Goal: Task Accomplishment & Management: Manage account settings

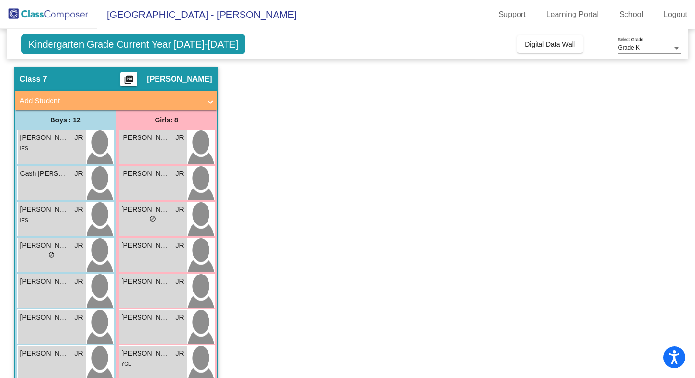
scroll to position [24, 0]
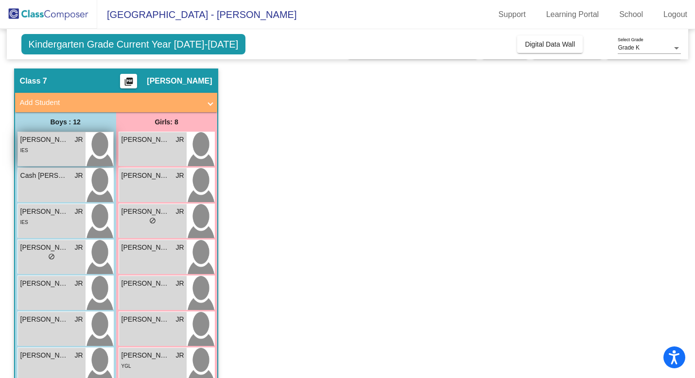
click at [62, 156] on div "[PERSON_NAME] lock do_not_disturb_alt IES" at bounding box center [52, 149] width 68 height 34
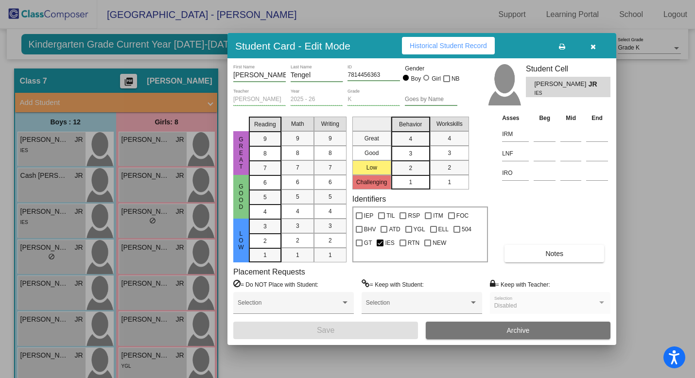
click at [553, 254] on span "Notes" at bounding box center [555, 254] width 18 height 8
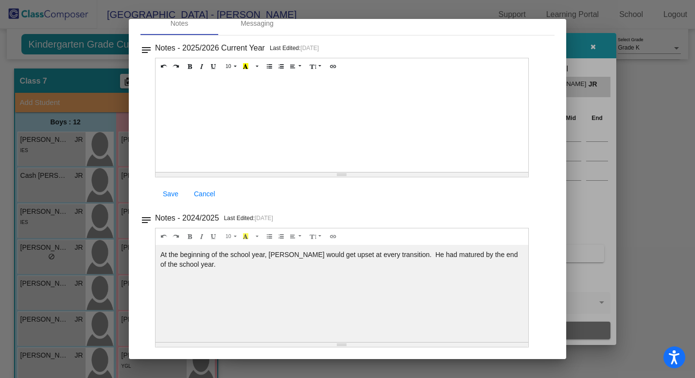
scroll to position [0, 0]
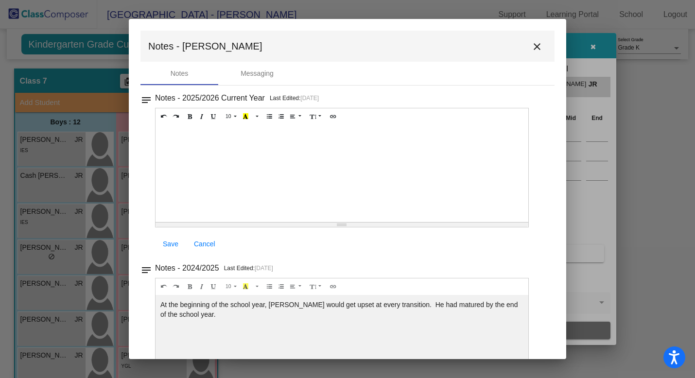
click at [531, 48] on mat-icon "close" at bounding box center [537, 47] width 12 height 12
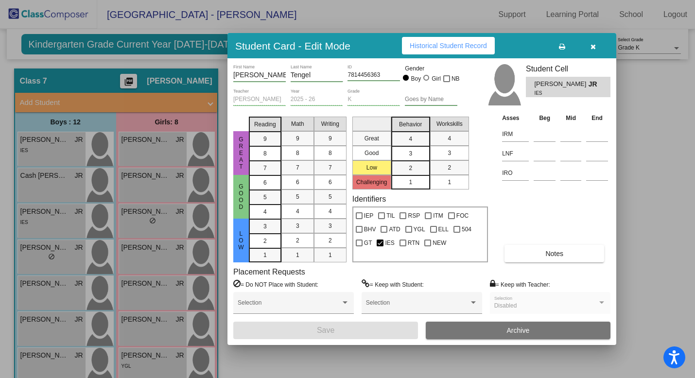
click at [595, 44] on icon "button" at bounding box center [593, 46] width 5 height 7
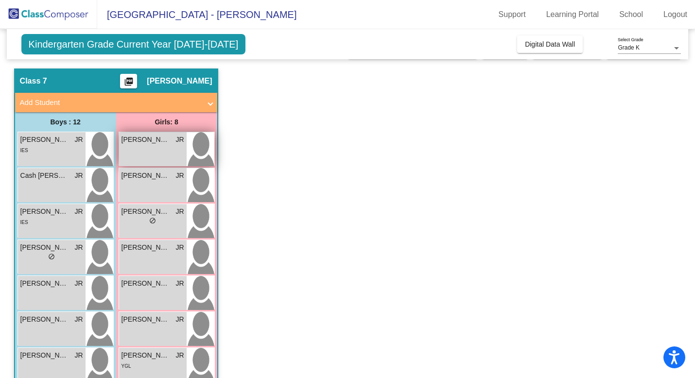
click at [153, 151] on div "[PERSON_NAME] lock do_not_disturb_alt" at bounding box center [153, 149] width 68 height 34
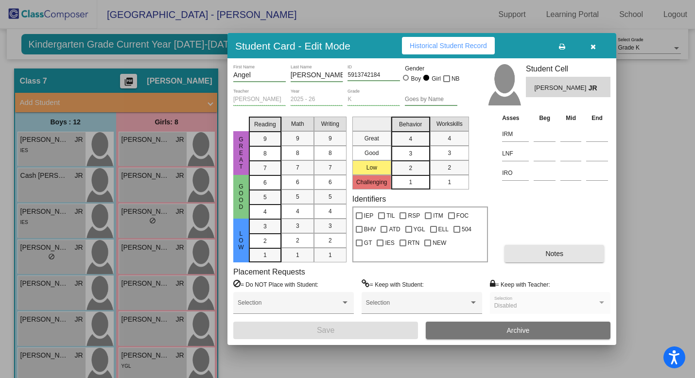
click at [546, 258] on button "Notes" at bounding box center [555, 254] width 100 height 18
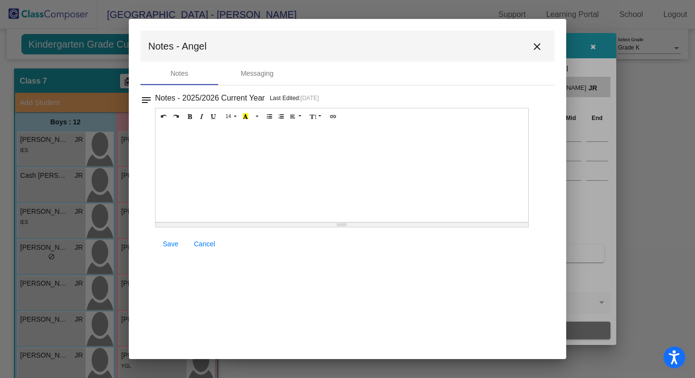
click at [533, 50] on mat-icon "close" at bounding box center [537, 47] width 12 height 12
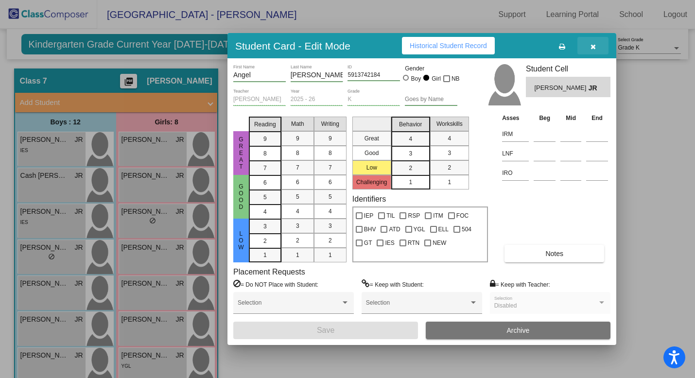
click at [594, 46] on icon "button" at bounding box center [593, 46] width 5 height 7
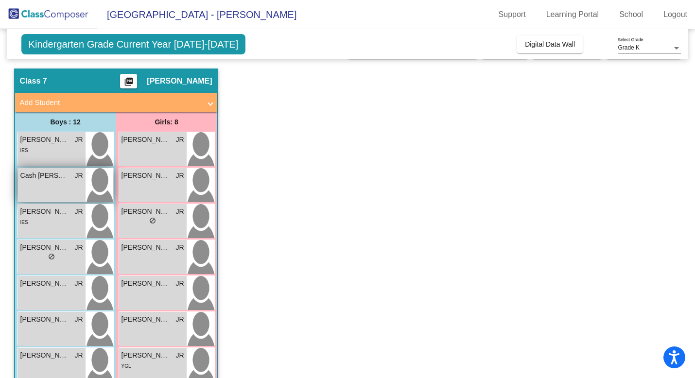
click at [67, 184] on div "Cash [PERSON_NAME] lock do_not_disturb_alt" at bounding box center [52, 185] width 68 height 34
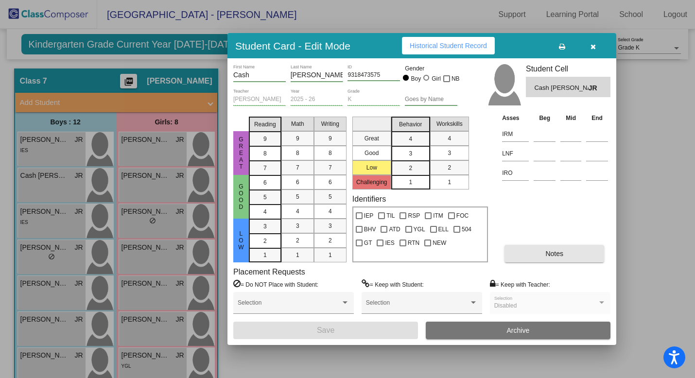
click at [549, 255] on span "Notes" at bounding box center [555, 254] width 18 height 8
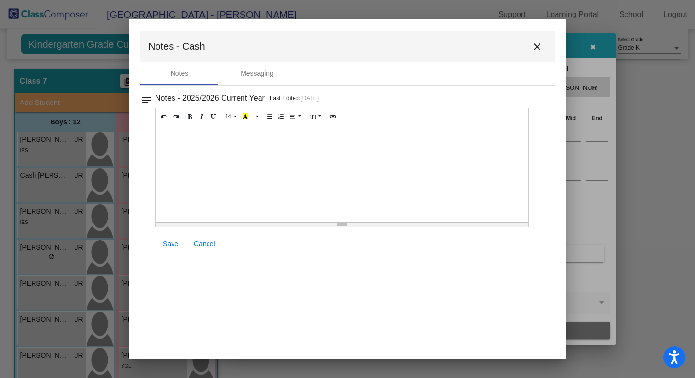
click at [536, 46] on mat-icon "close" at bounding box center [537, 47] width 12 height 12
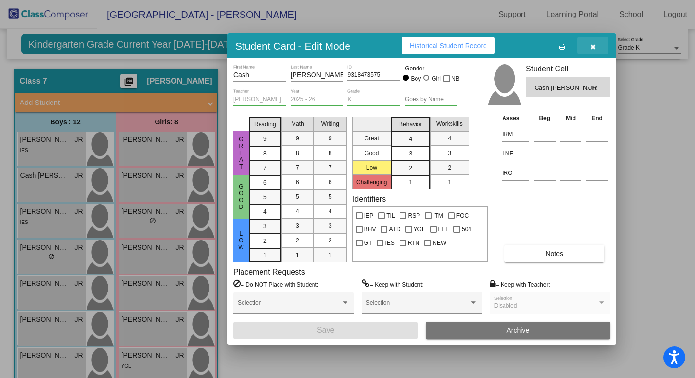
click at [592, 49] on icon "button" at bounding box center [593, 46] width 5 height 7
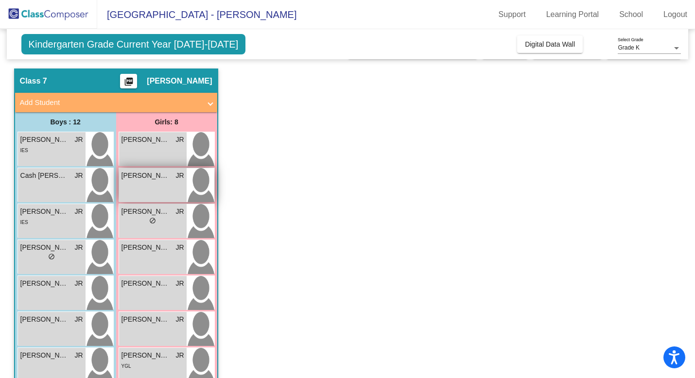
click at [159, 183] on div "[PERSON_NAME] lock do_not_disturb_alt" at bounding box center [153, 185] width 68 height 34
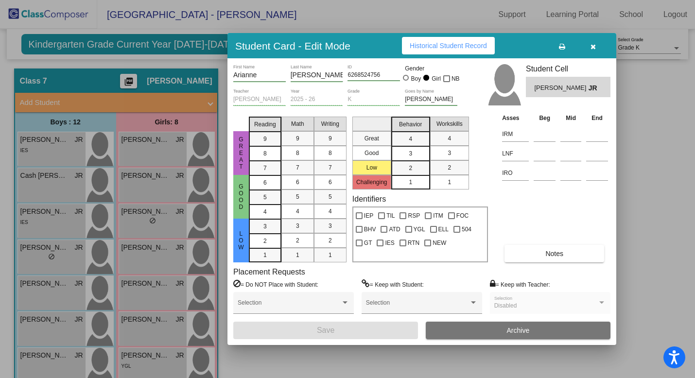
click at [554, 251] on span "Notes" at bounding box center [555, 254] width 18 height 8
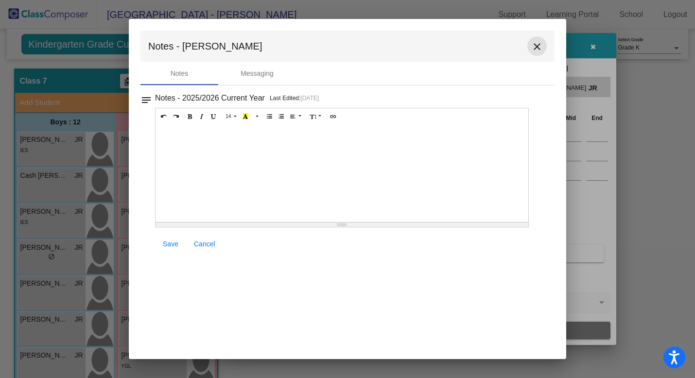
click at [538, 46] on mat-icon "close" at bounding box center [537, 47] width 12 height 12
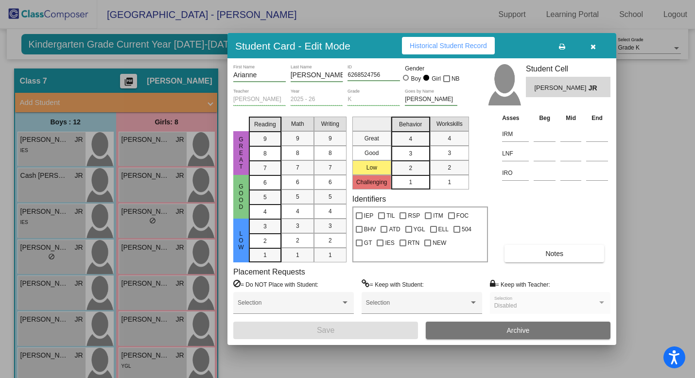
click at [593, 43] on icon "button" at bounding box center [593, 46] width 5 height 7
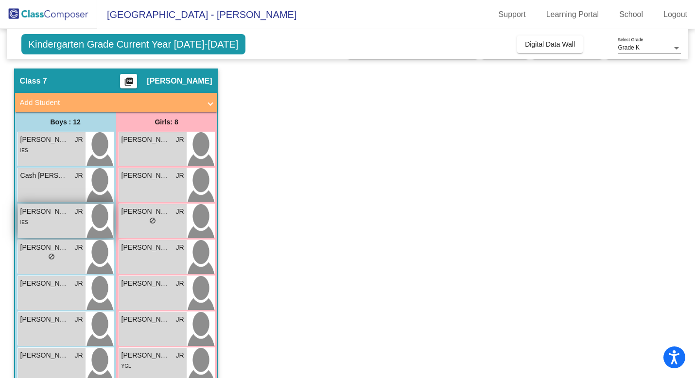
click at [64, 224] on div "IES" at bounding box center [51, 222] width 63 height 10
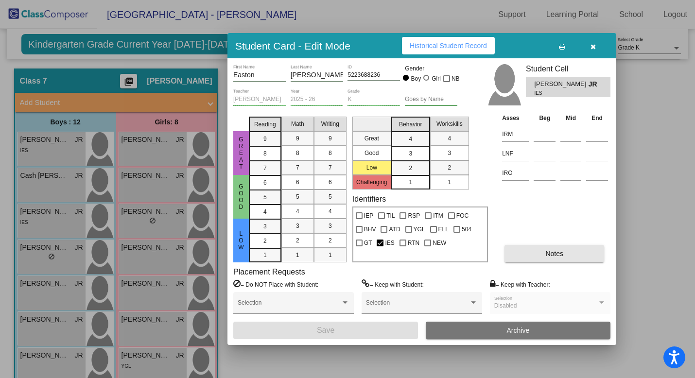
click at [552, 251] on span "Notes" at bounding box center [555, 254] width 18 height 8
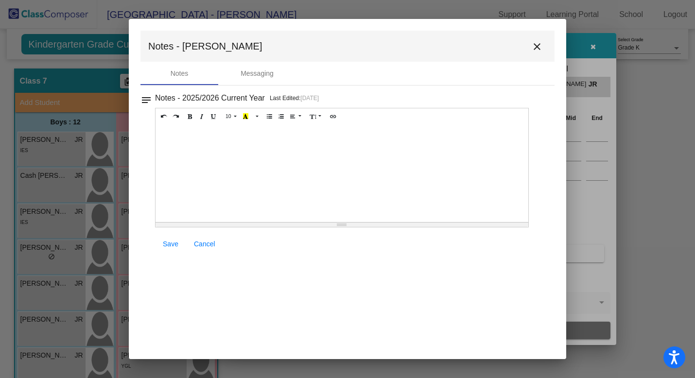
click at [539, 46] on mat-icon "close" at bounding box center [537, 47] width 12 height 12
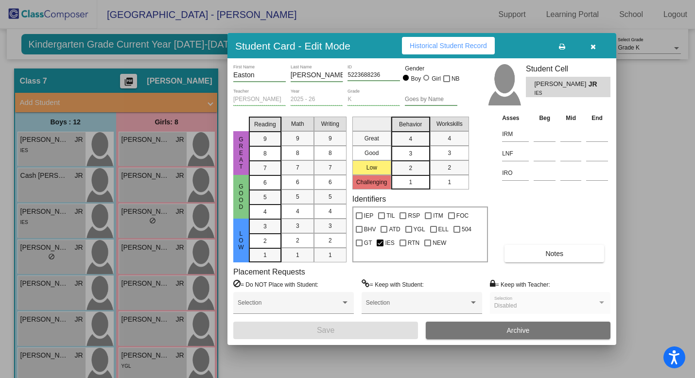
click at [595, 44] on icon "button" at bounding box center [593, 46] width 5 height 7
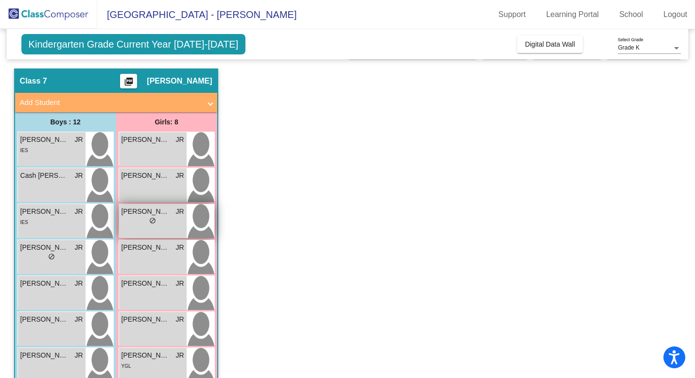
click at [164, 222] on div "lock do_not_disturb_alt" at bounding box center [153, 222] width 63 height 10
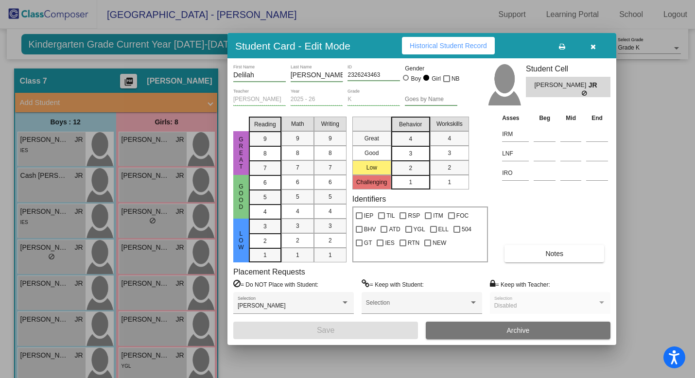
click at [552, 253] on span "Notes" at bounding box center [555, 254] width 18 height 8
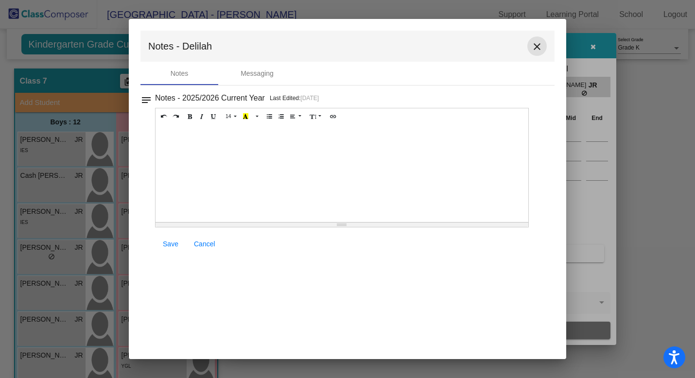
click at [537, 47] on mat-icon "close" at bounding box center [537, 47] width 12 height 12
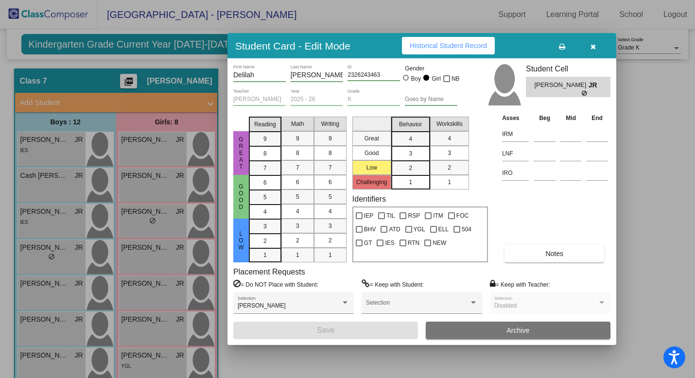
click at [595, 47] on icon "button" at bounding box center [593, 46] width 5 height 7
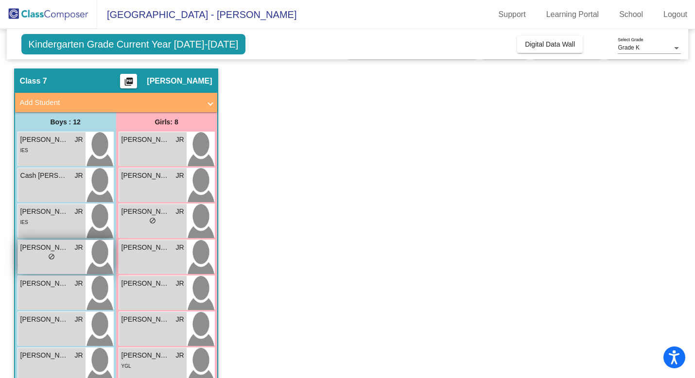
click at [48, 260] on div "lock do_not_disturb_alt" at bounding box center [51, 258] width 63 height 10
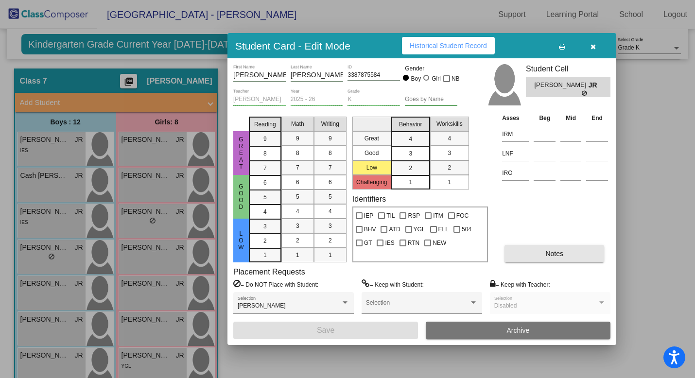
click at [549, 254] on span "Notes" at bounding box center [555, 254] width 18 height 8
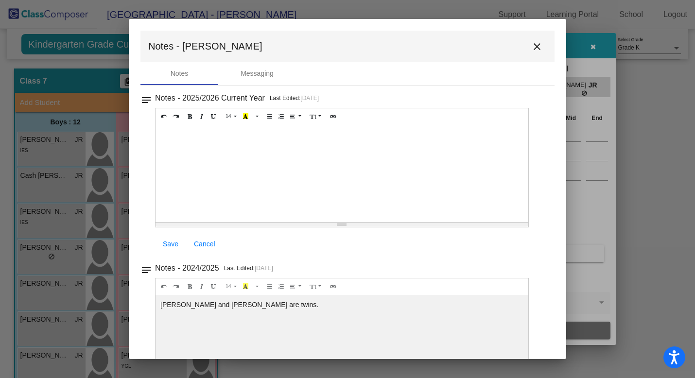
click at [531, 46] on mat-icon "close" at bounding box center [537, 47] width 12 height 12
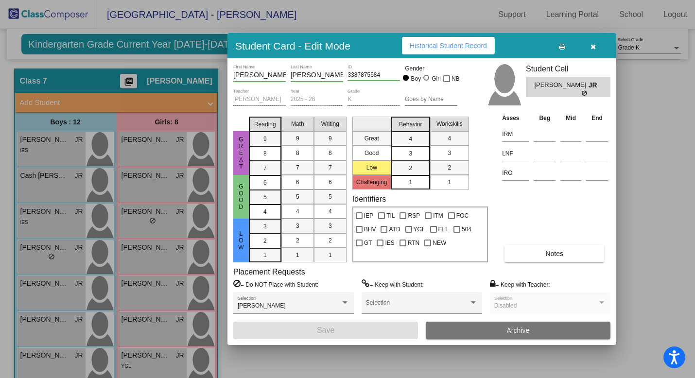
click at [589, 45] on button "button" at bounding box center [593, 46] width 31 height 18
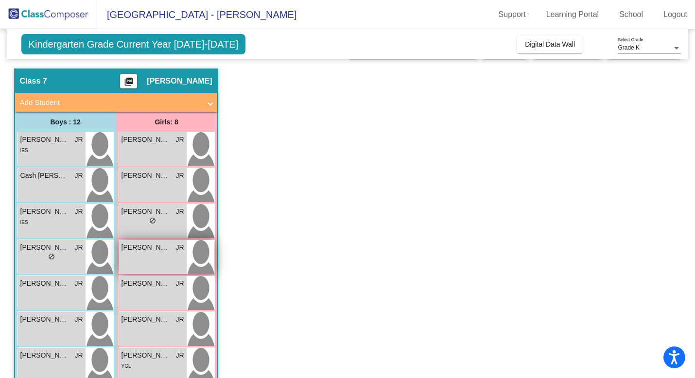
click at [159, 259] on div "[PERSON_NAME] lock do_not_disturb_alt" at bounding box center [153, 257] width 68 height 34
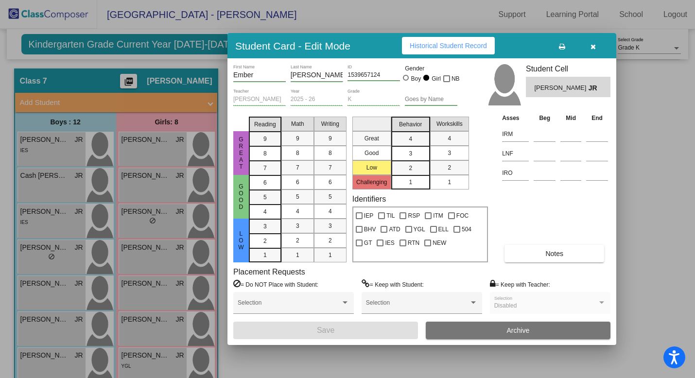
click at [550, 251] on span "Notes" at bounding box center [555, 254] width 18 height 8
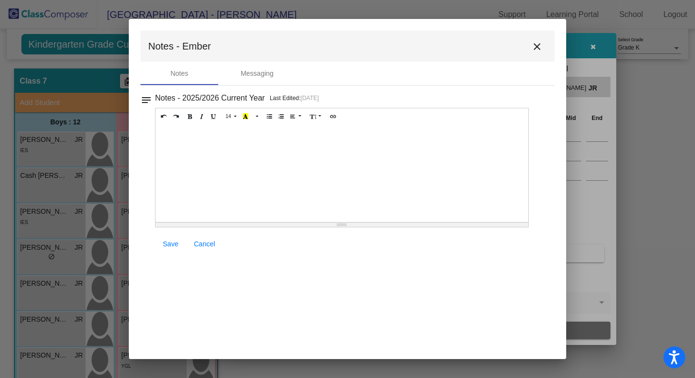
click at [537, 42] on mat-icon "close" at bounding box center [537, 47] width 12 height 12
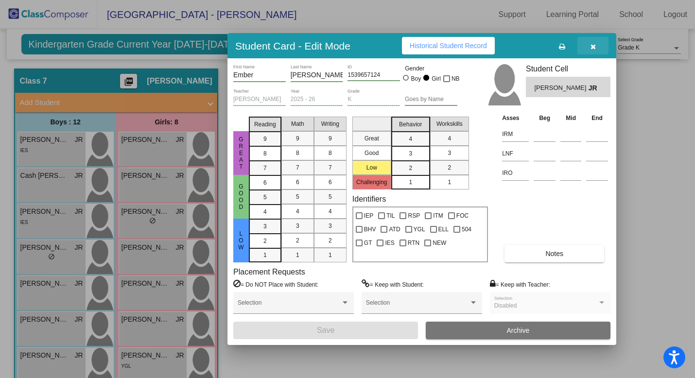
click at [592, 44] on icon "button" at bounding box center [593, 46] width 5 height 7
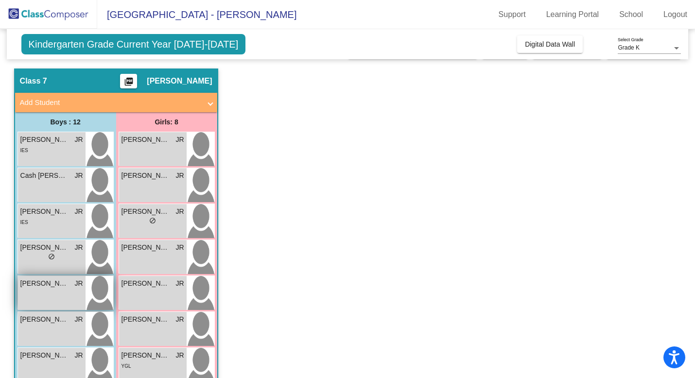
click at [66, 294] on div "[PERSON_NAME] [PERSON_NAME] JR lock do_not_disturb_alt" at bounding box center [52, 293] width 68 height 34
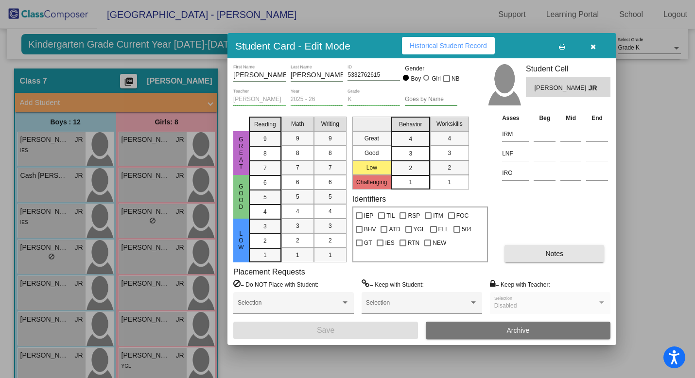
click at [559, 256] on span "Notes" at bounding box center [555, 254] width 18 height 8
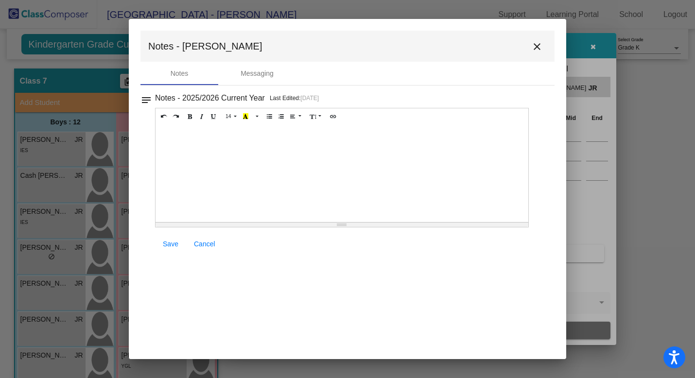
click at [539, 45] on mat-icon "close" at bounding box center [537, 47] width 12 height 12
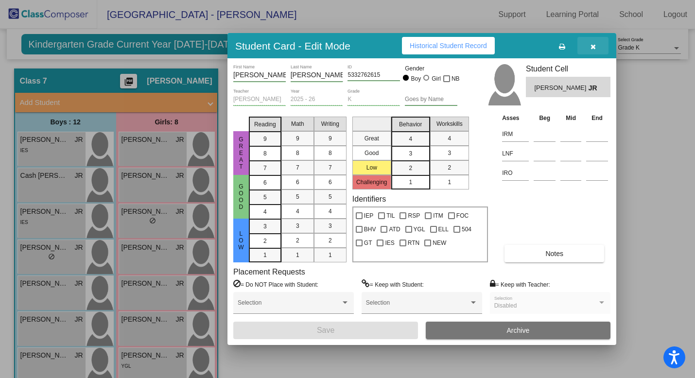
click at [593, 45] on icon "button" at bounding box center [593, 46] width 5 height 7
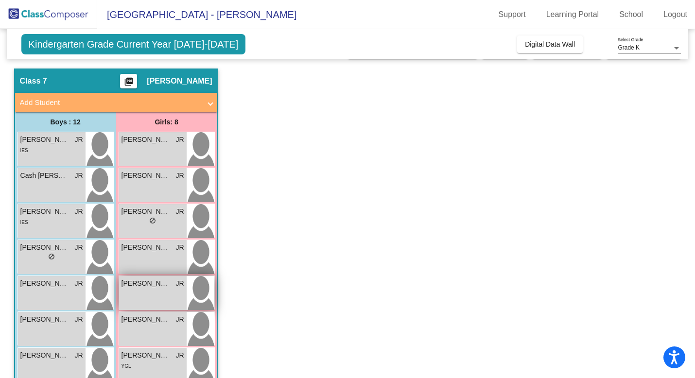
click at [174, 294] on div "[PERSON_NAME] lock do_not_disturb_alt" at bounding box center [153, 293] width 68 height 34
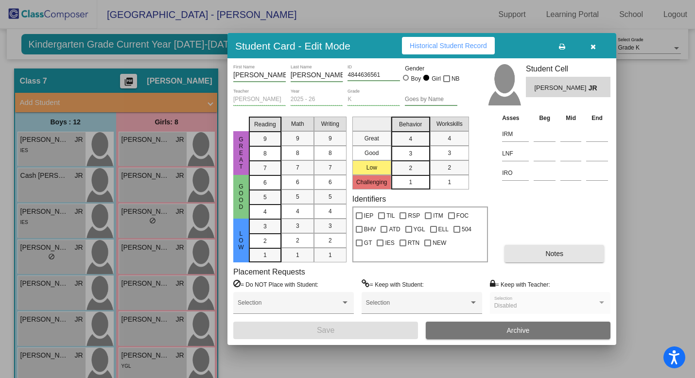
click at [559, 256] on span "Notes" at bounding box center [555, 254] width 18 height 8
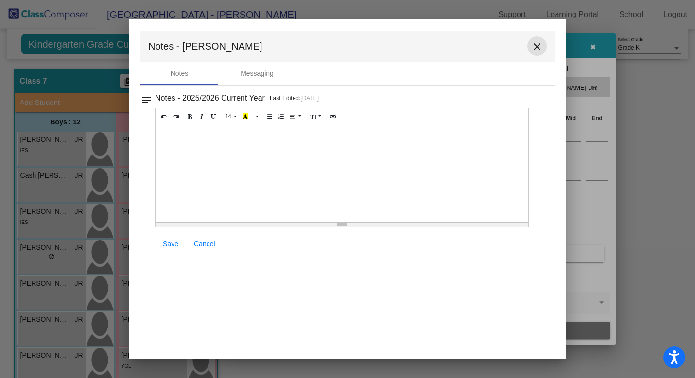
click at [538, 47] on mat-icon "close" at bounding box center [537, 47] width 12 height 12
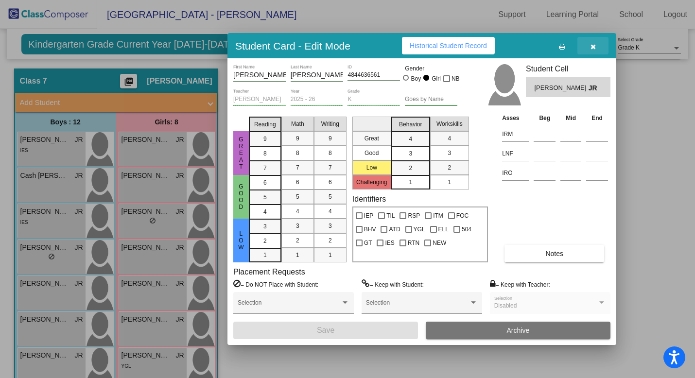
click at [592, 47] on icon "button" at bounding box center [593, 46] width 5 height 7
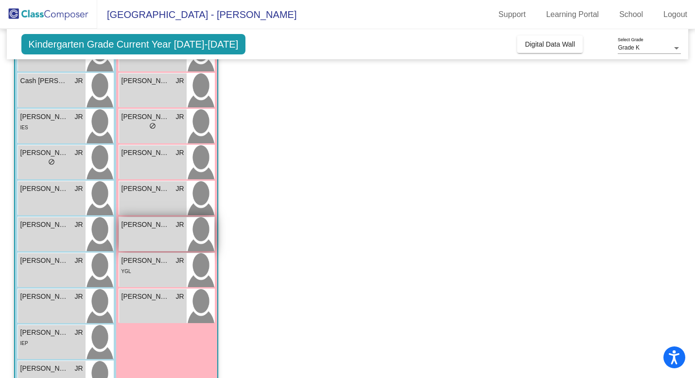
scroll to position [127, 0]
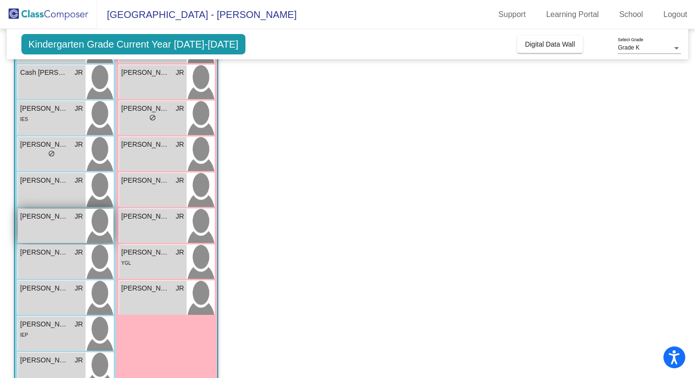
click at [58, 229] on div "[PERSON_NAME] lock do_not_disturb_alt" at bounding box center [52, 226] width 68 height 34
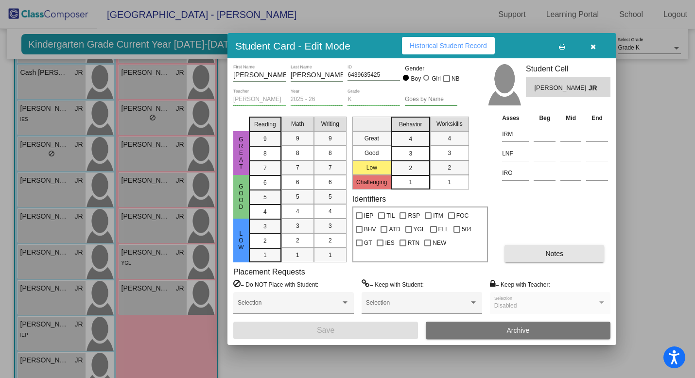
click at [566, 253] on button "Notes" at bounding box center [555, 254] width 100 height 18
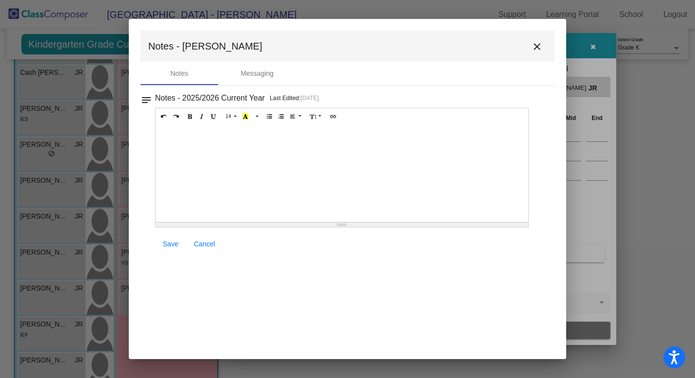
click at [535, 45] on mat-icon "close" at bounding box center [537, 47] width 12 height 12
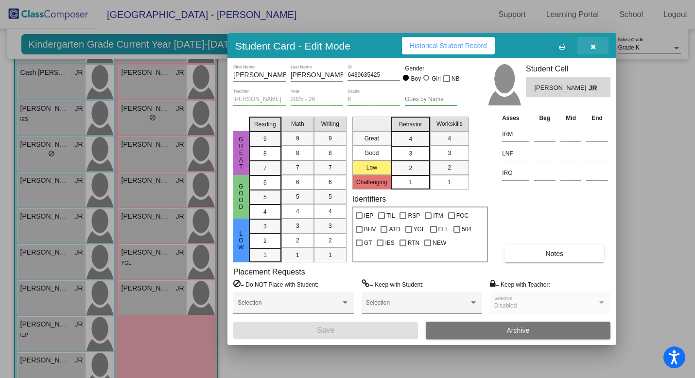
click at [594, 45] on icon "button" at bounding box center [593, 46] width 5 height 7
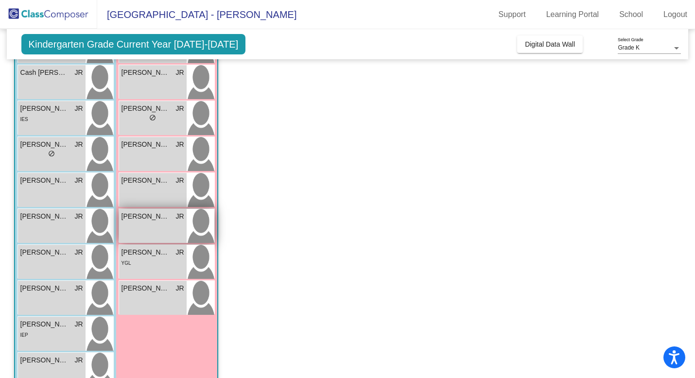
click at [161, 235] on div "[PERSON_NAME] lock do_not_disturb_alt" at bounding box center [153, 226] width 68 height 34
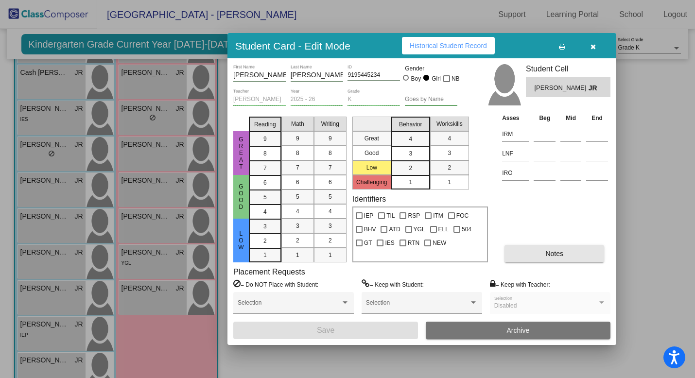
click at [561, 256] on span "Notes" at bounding box center [555, 254] width 18 height 8
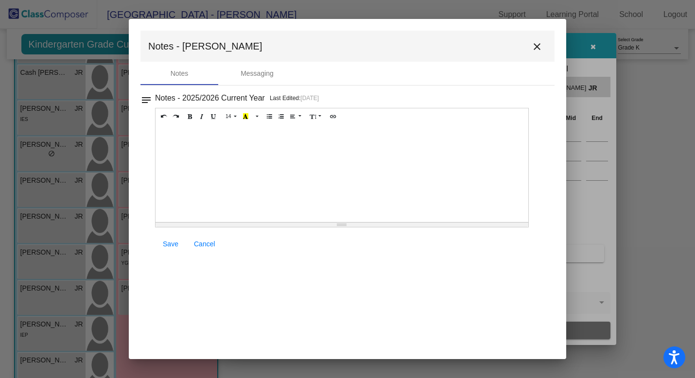
click at [536, 48] on mat-icon "close" at bounding box center [537, 47] width 12 height 12
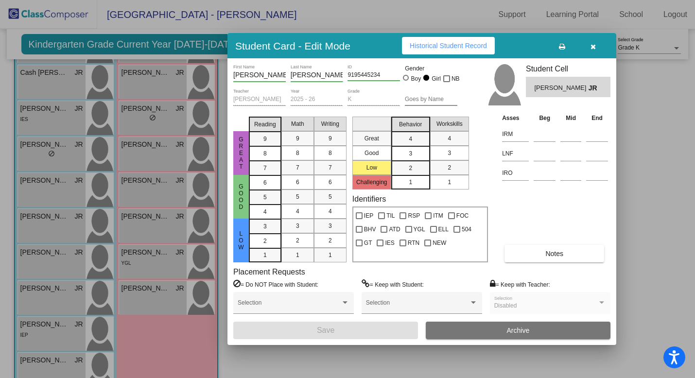
click at [592, 45] on icon "button" at bounding box center [593, 46] width 5 height 7
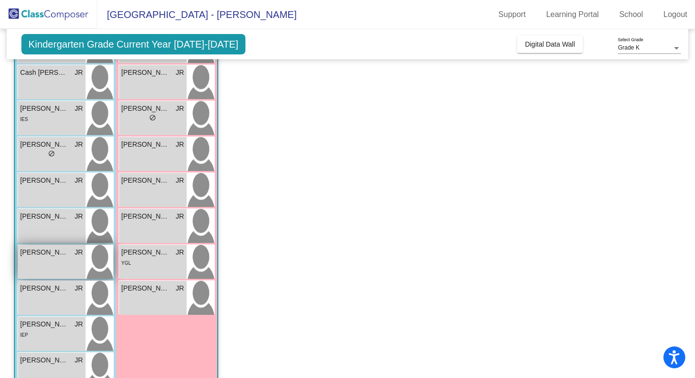
click at [52, 269] on div "[PERSON_NAME] lock do_not_disturb_alt" at bounding box center [52, 262] width 68 height 34
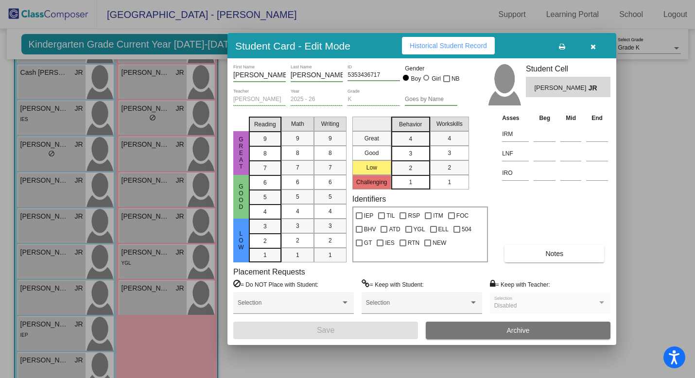
click at [559, 255] on span "Notes" at bounding box center [555, 254] width 18 height 8
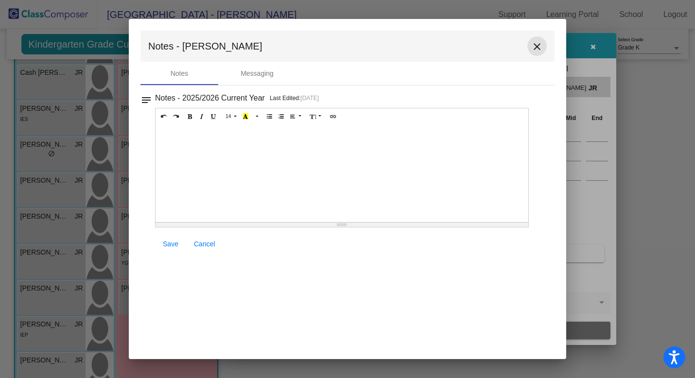
click at [536, 44] on mat-icon "close" at bounding box center [537, 47] width 12 height 12
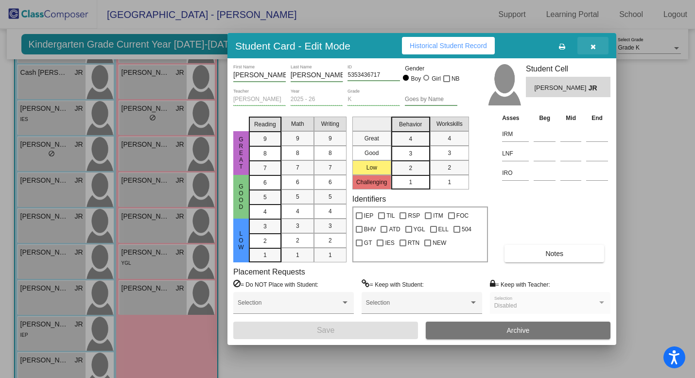
click at [594, 45] on icon "button" at bounding box center [593, 46] width 5 height 7
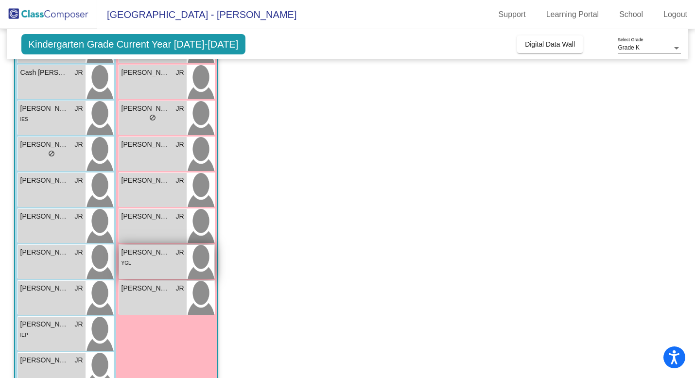
click at [161, 261] on div "YGL" at bounding box center [153, 263] width 63 height 10
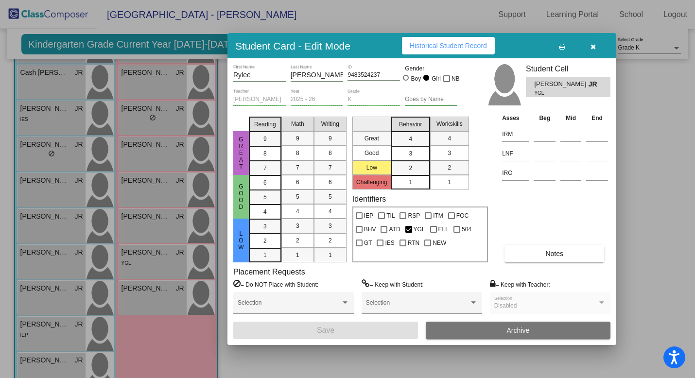
click at [552, 250] on span "Notes" at bounding box center [555, 254] width 18 height 8
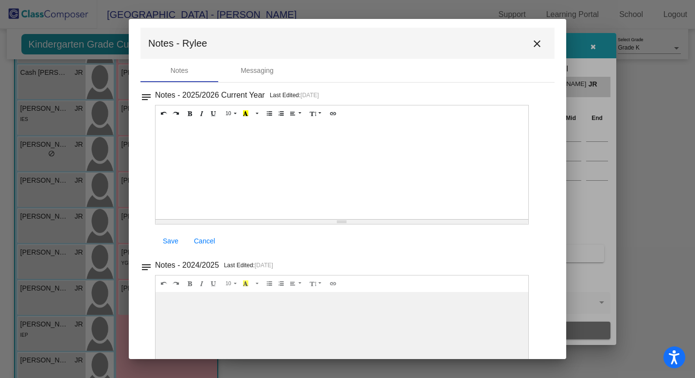
scroll to position [0, 0]
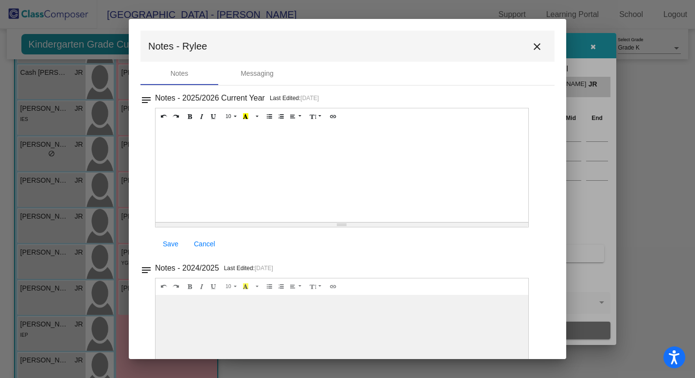
click at [531, 44] on mat-icon "close" at bounding box center [537, 47] width 12 height 12
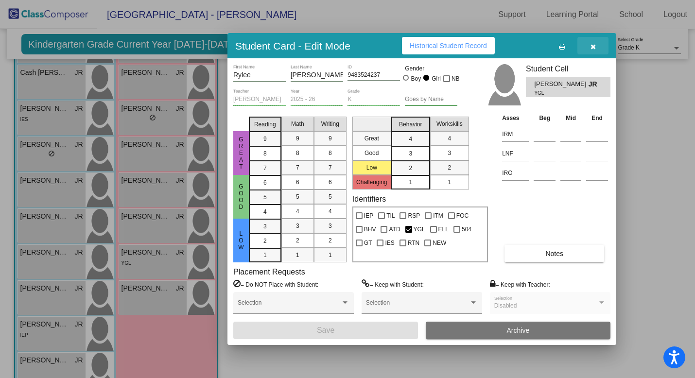
click at [592, 44] on icon "button" at bounding box center [593, 46] width 5 height 7
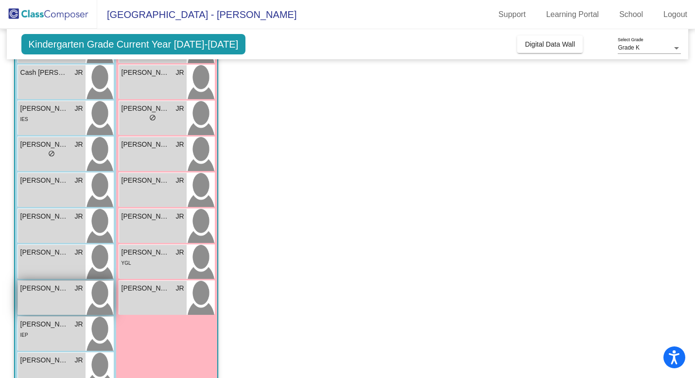
click at [59, 297] on div "[PERSON_NAME] lock do_not_disturb_alt" at bounding box center [52, 298] width 68 height 34
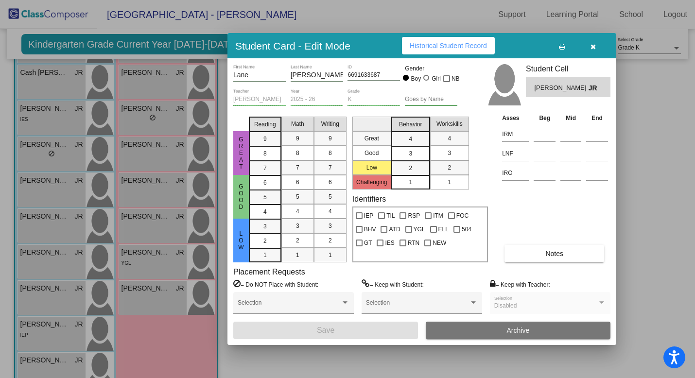
click at [549, 254] on span "Notes" at bounding box center [555, 254] width 18 height 8
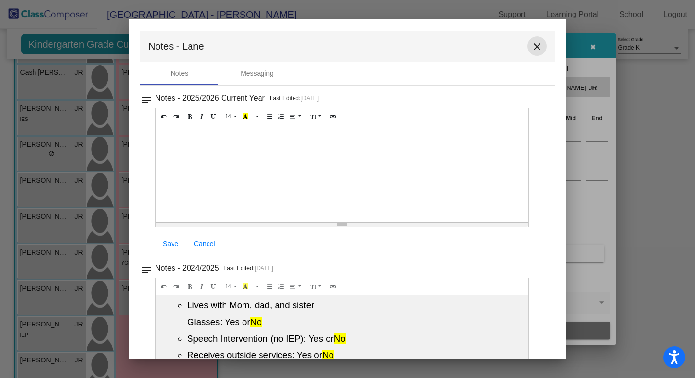
click at [532, 44] on mat-icon "close" at bounding box center [537, 47] width 12 height 12
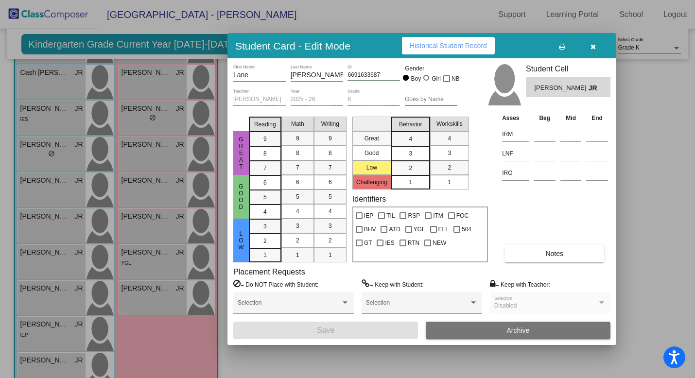
click at [595, 46] on icon "button" at bounding box center [593, 46] width 5 height 7
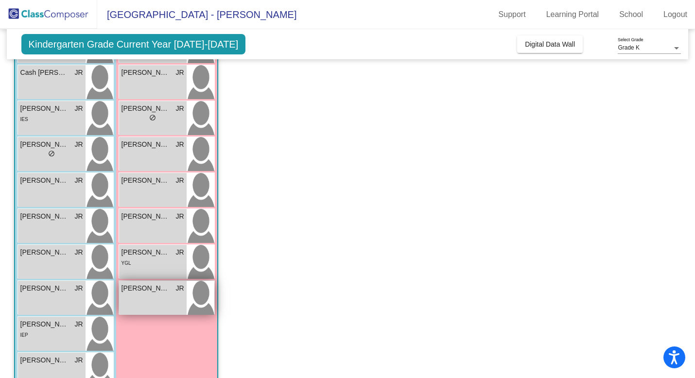
click at [145, 300] on div "[PERSON_NAME] lock do_not_disturb_alt" at bounding box center [153, 298] width 68 height 34
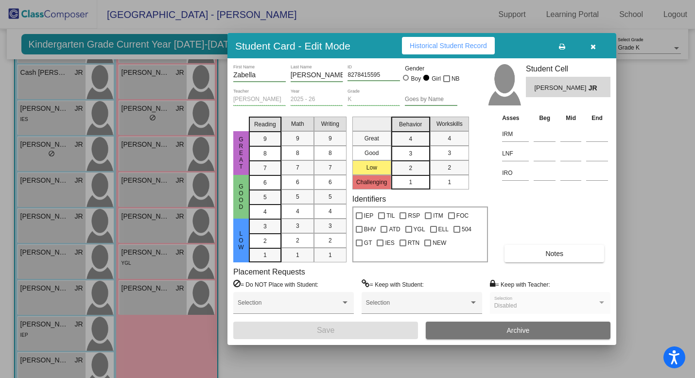
click at [554, 254] on span "Notes" at bounding box center [555, 254] width 18 height 8
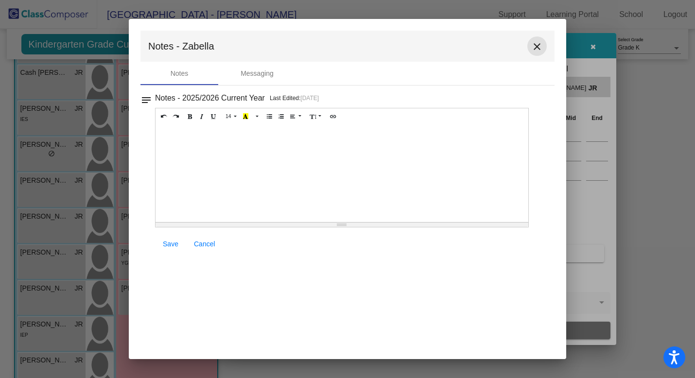
click at [536, 47] on mat-icon "close" at bounding box center [537, 47] width 12 height 12
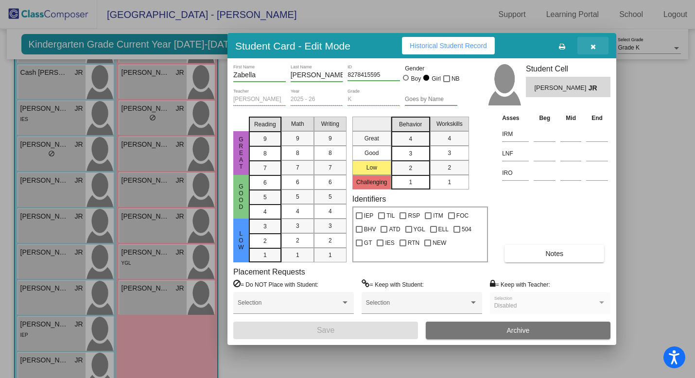
click at [594, 45] on icon "button" at bounding box center [593, 46] width 5 height 7
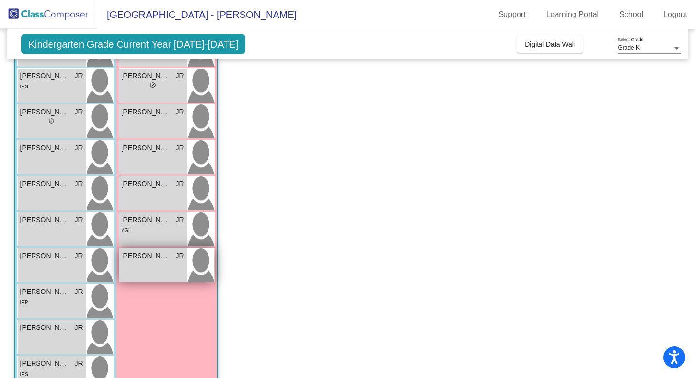
scroll to position [173, 0]
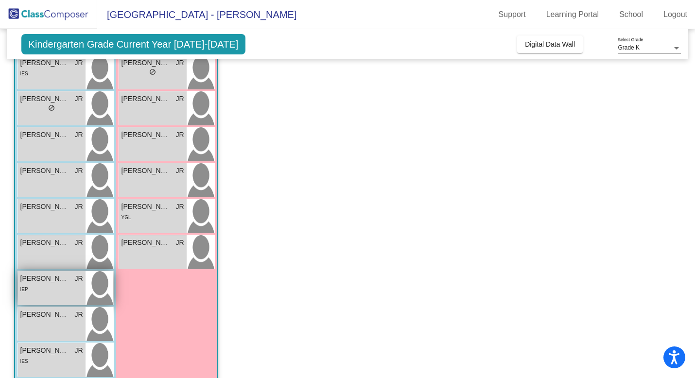
click at [64, 290] on div "IEP" at bounding box center [51, 289] width 63 height 10
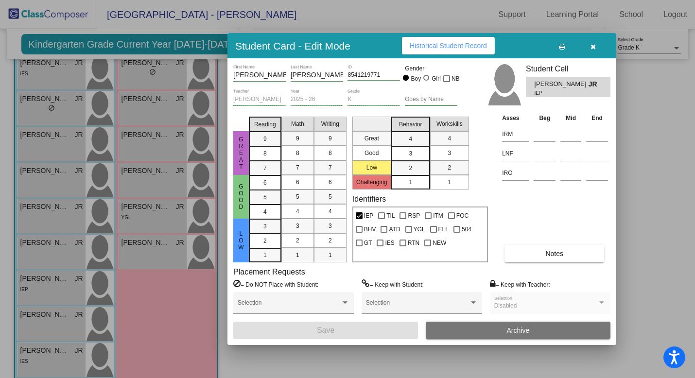
click at [546, 252] on span "Notes" at bounding box center [555, 254] width 18 height 8
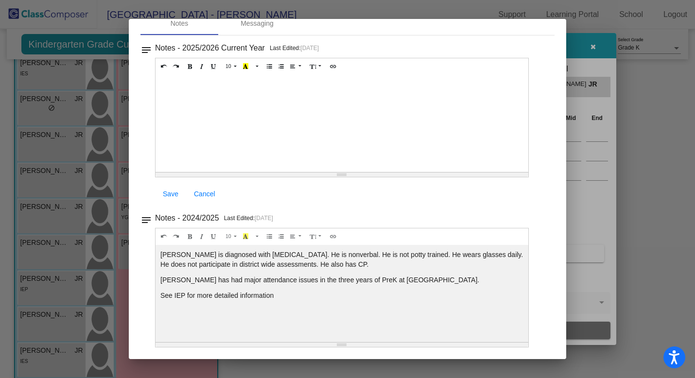
scroll to position [0, 0]
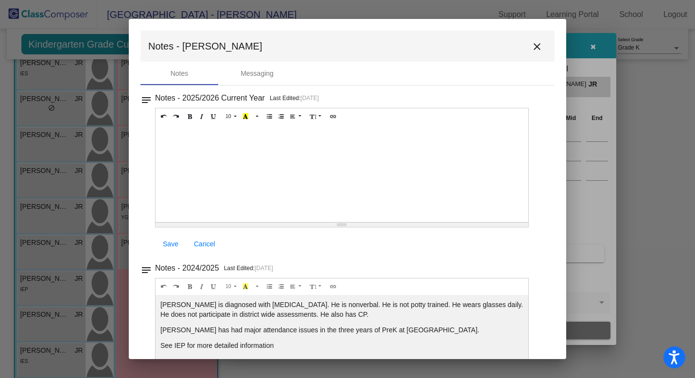
click at [534, 48] on mat-icon "close" at bounding box center [537, 47] width 12 height 12
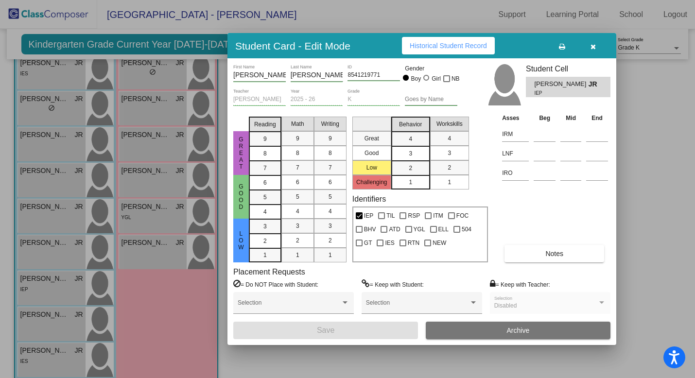
click at [595, 45] on icon "button" at bounding box center [593, 46] width 5 height 7
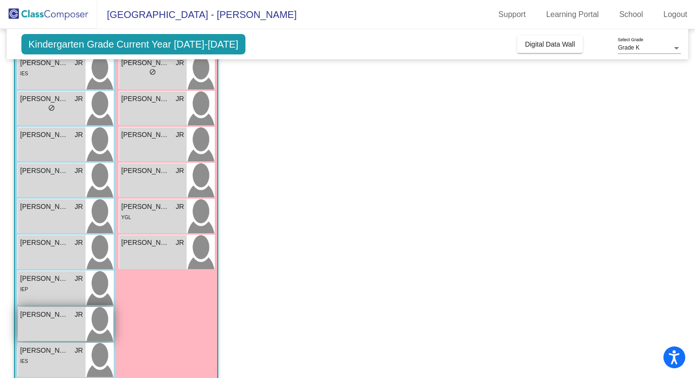
click at [58, 324] on div "[PERSON_NAME] lock do_not_disturb_alt" at bounding box center [52, 324] width 68 height 34
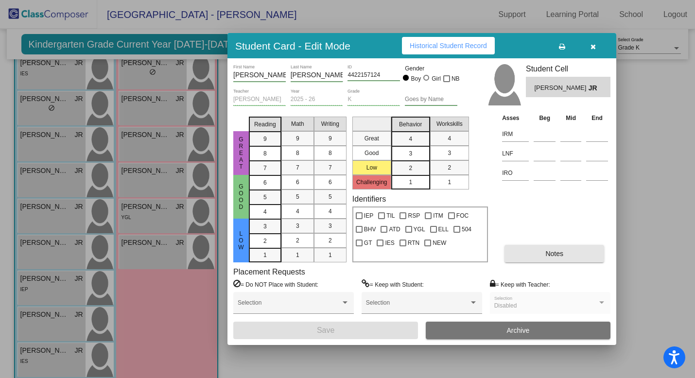
click at [558, 253] on span "Notes" at bounding box center [555, 254] width 18 height 8
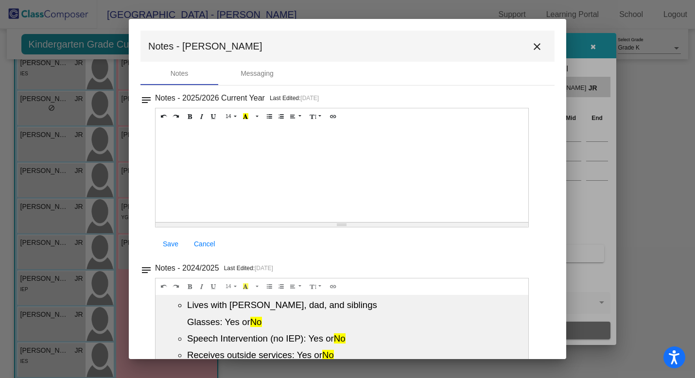
click at [533, 45] on mat-icon "close" at bounding box center [537, 47] width 12 height 12
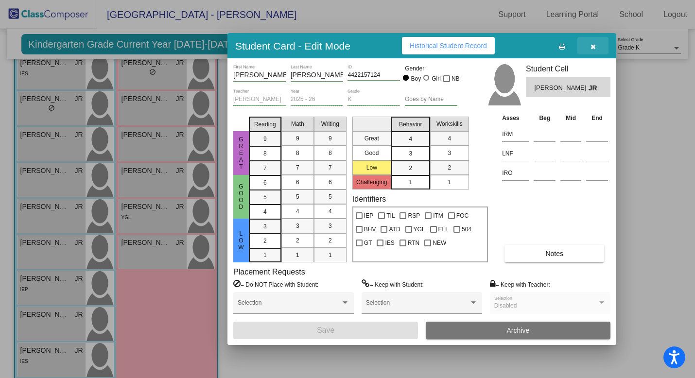
click at [593, 45] on icon "button" at bounding box center [593, 46] width 5 height 7
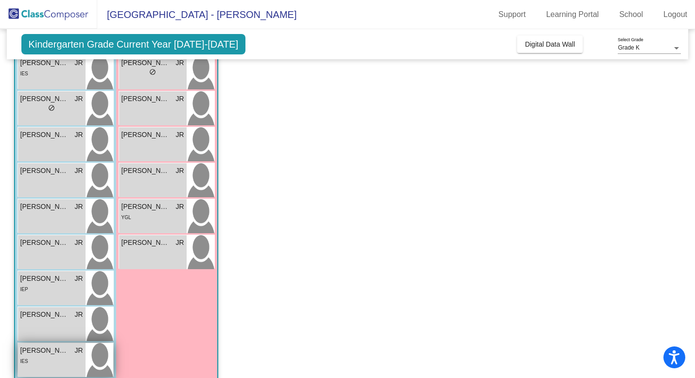
click at [59, 360] on div "IES" at bounding box center [51, 361] width 63 height 10
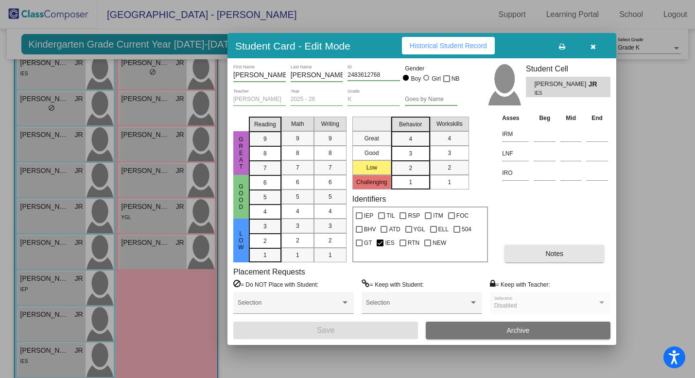
click at [544, 250] on button "Notes" at bounding box center [555, 254] width 100 height 18
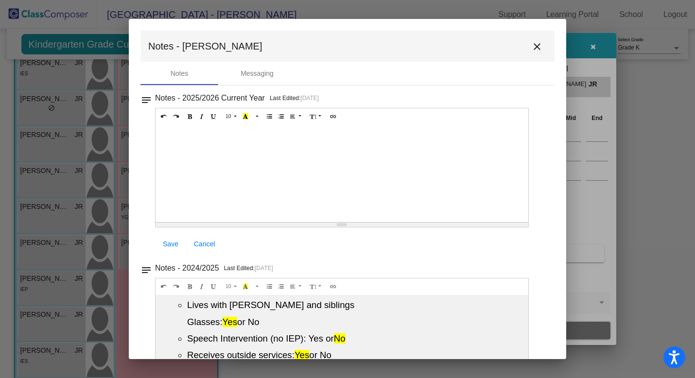
click at [532, 43] on mat-icon "close" at bounding box center [537, 47] width 12 height 12
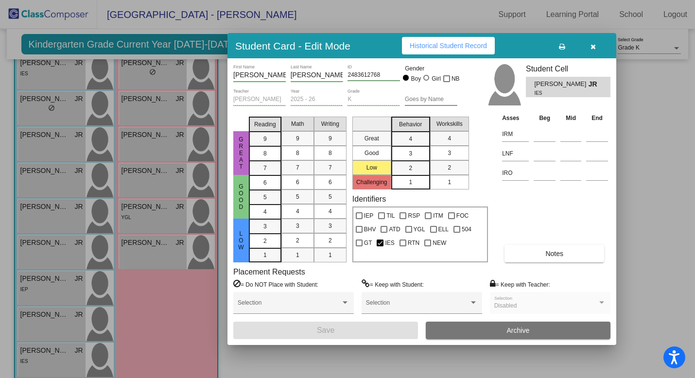
click at [595, 45] on icon "button" at bounding box center [593, 46] width 5 height 7
